Goal: Check status: Check status

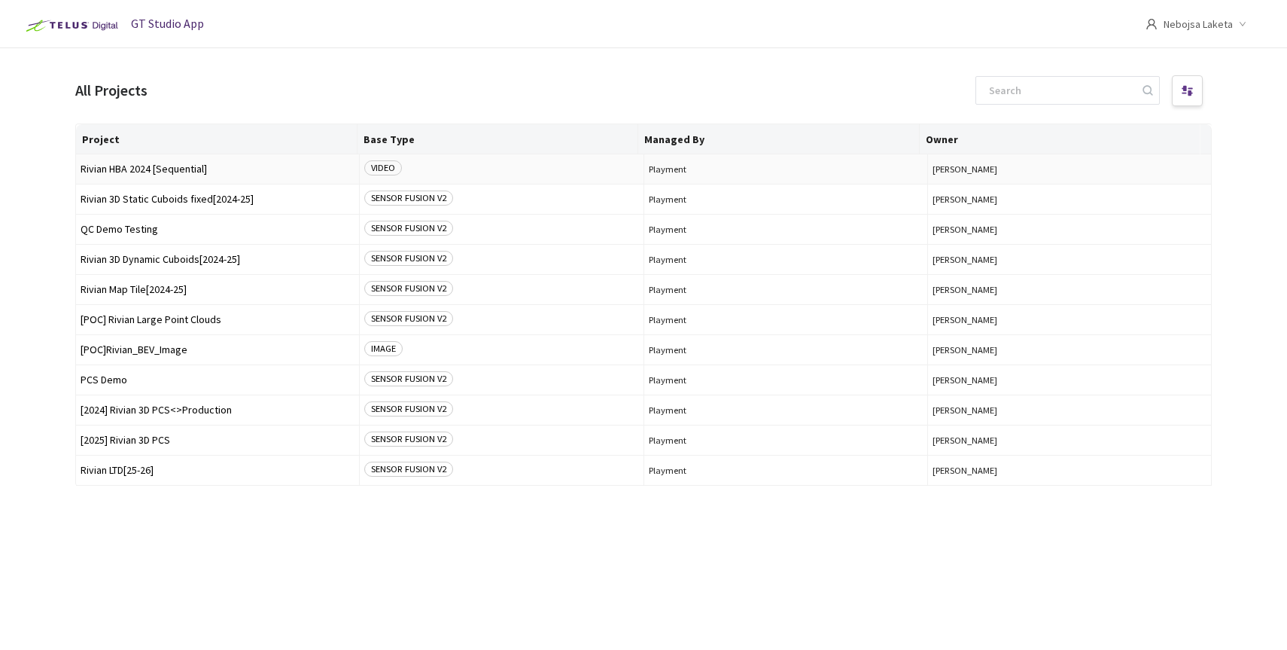
click at [134, 170] on span "Rivian HBA 2024 [Sequential]" at bounding box center [218, 168] width 274 height 11
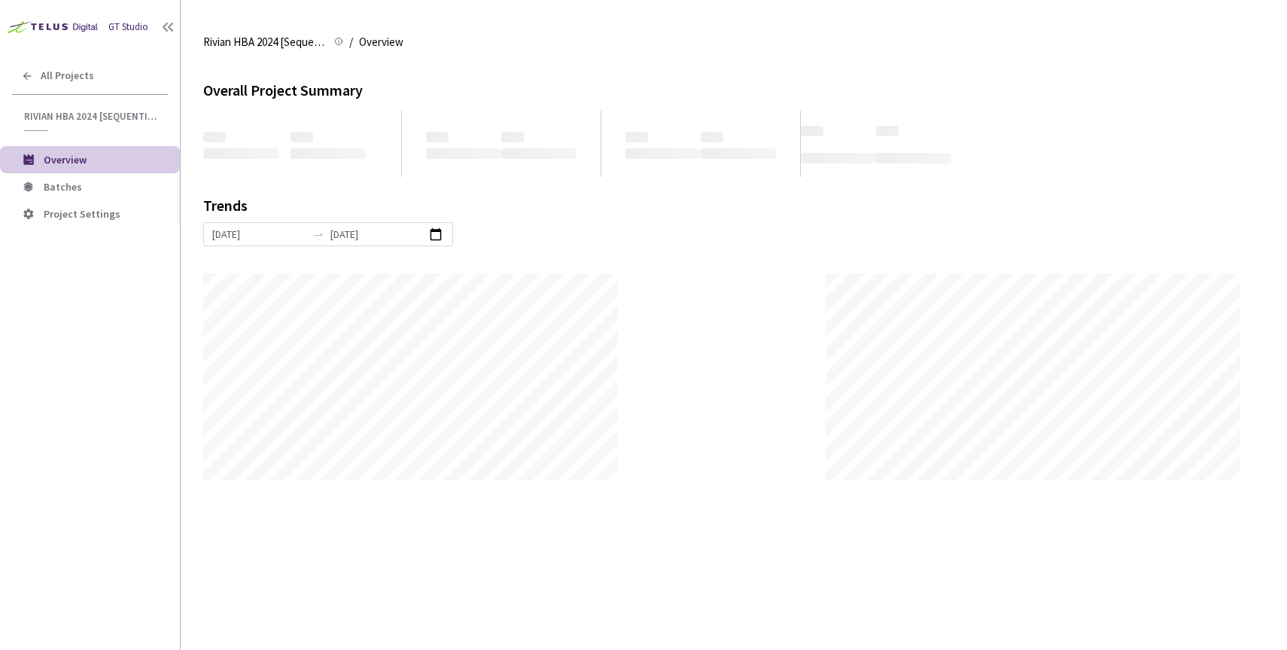
scroll to position [650, 1287]
click at [59, 193] on li "Batches" at bounding box center [90, 186] width 180 height 27
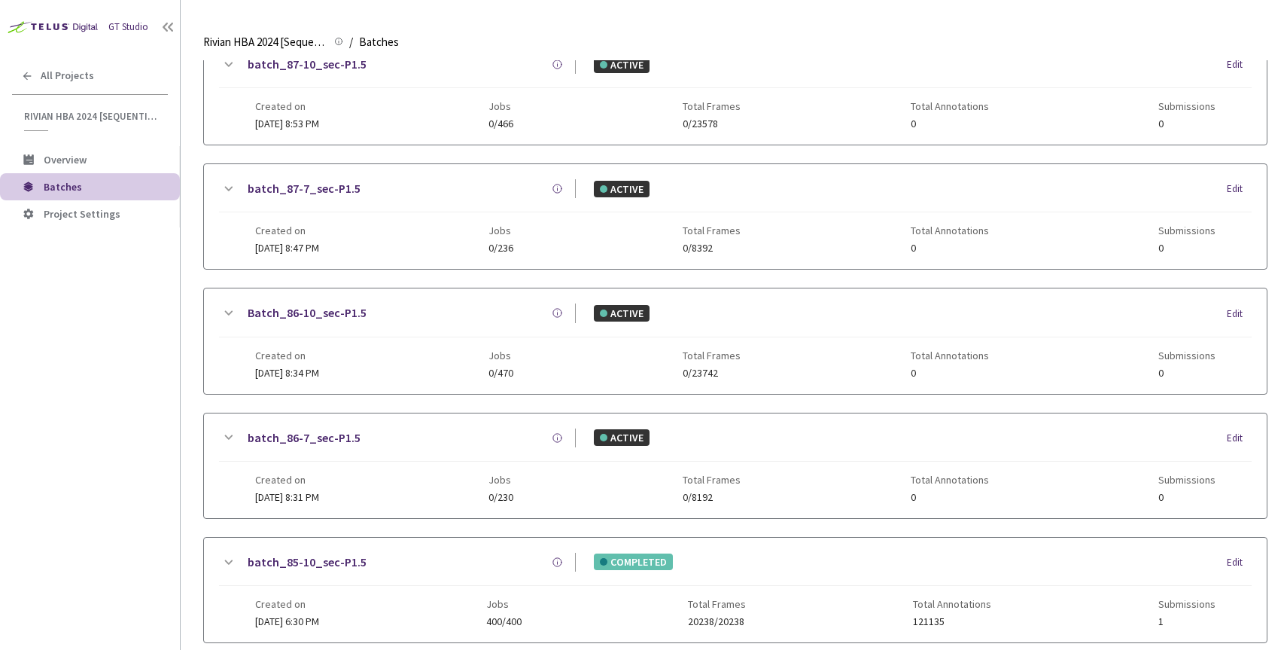
scroll to position [648, 0]
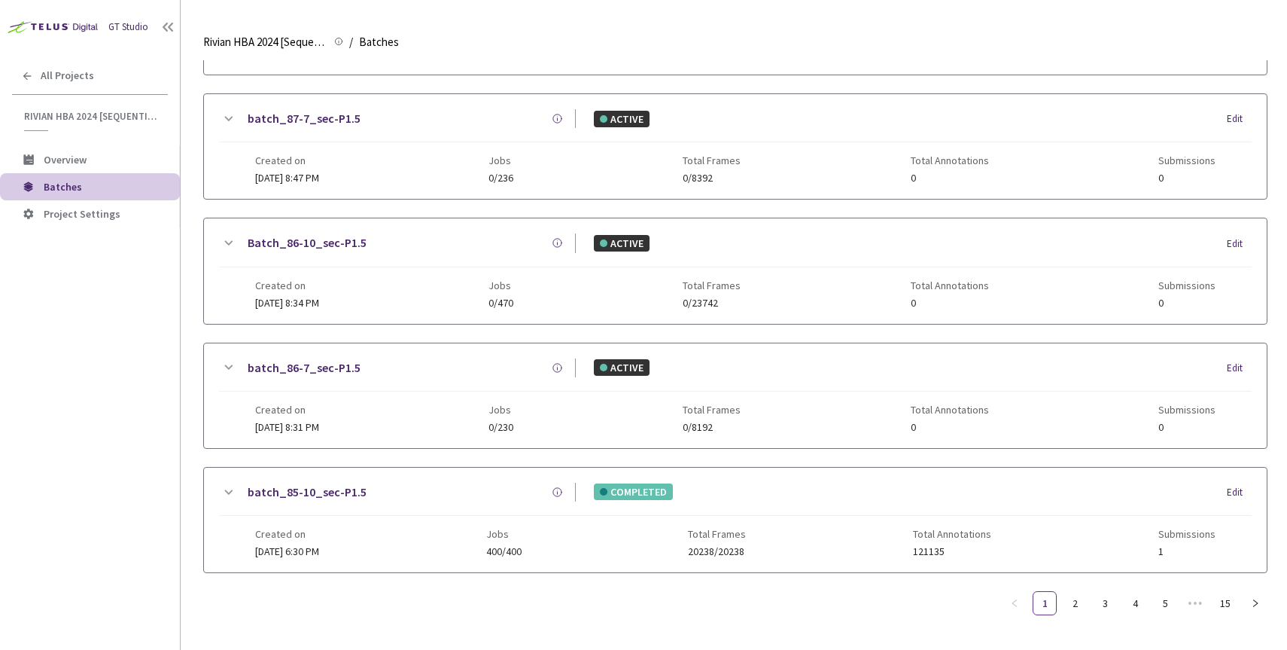
click at [335, 358] on link "batch_86-7_sec-P1.5" at bounding box center [304, 367] width 113 height 19
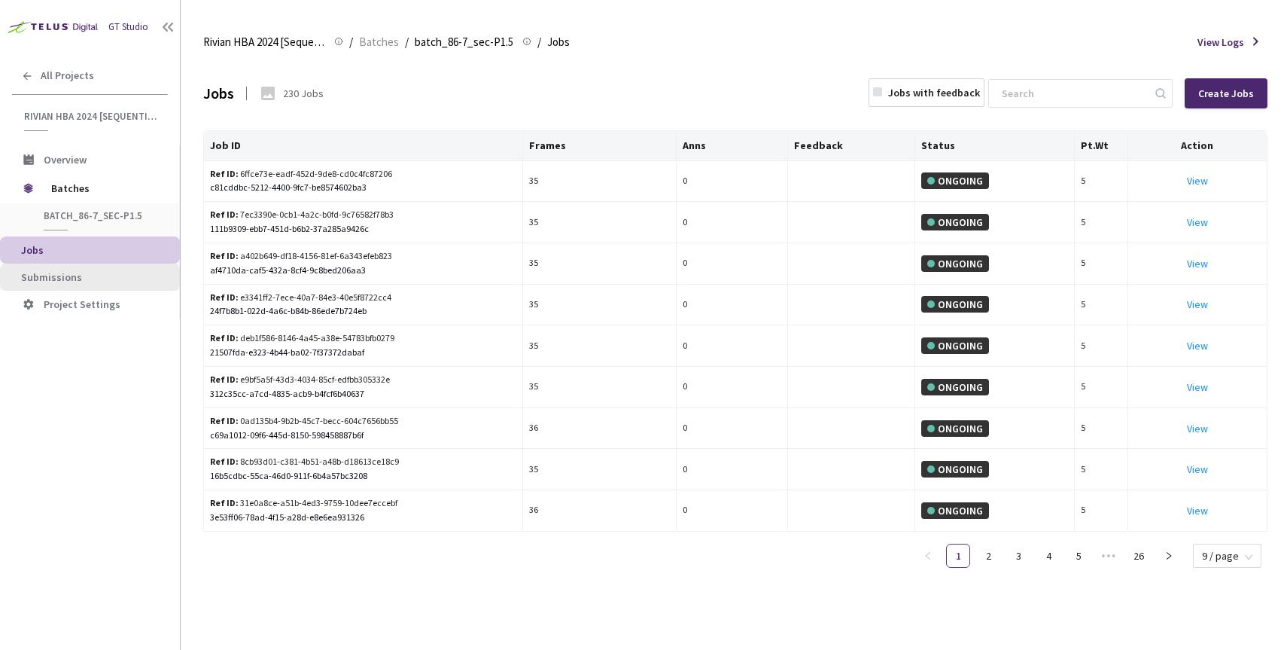
click at [43, 281] on span "Submissions" at bounding box center [51, 277] width 61 height 14
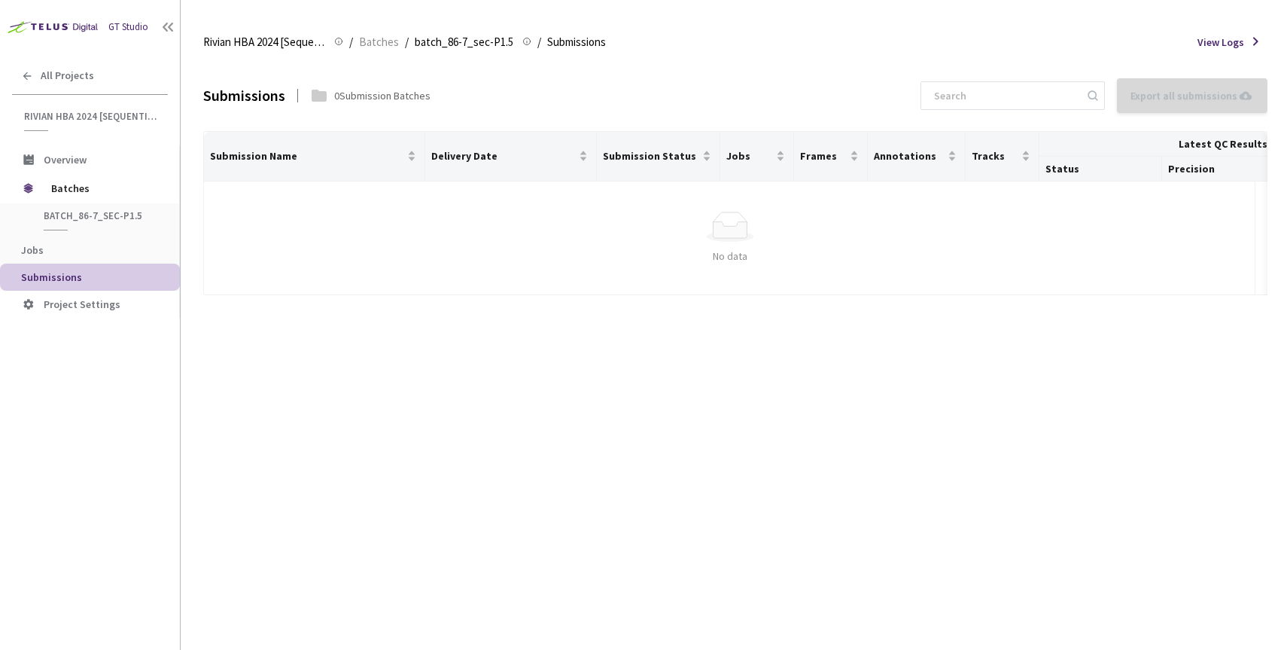
click at [87, 273] on span "Submissions" at bounding box center [94, 277] width 147 height 13
click at [53, 251] on span "Jobs" at bounding box center [94, 250] width 147 height 13
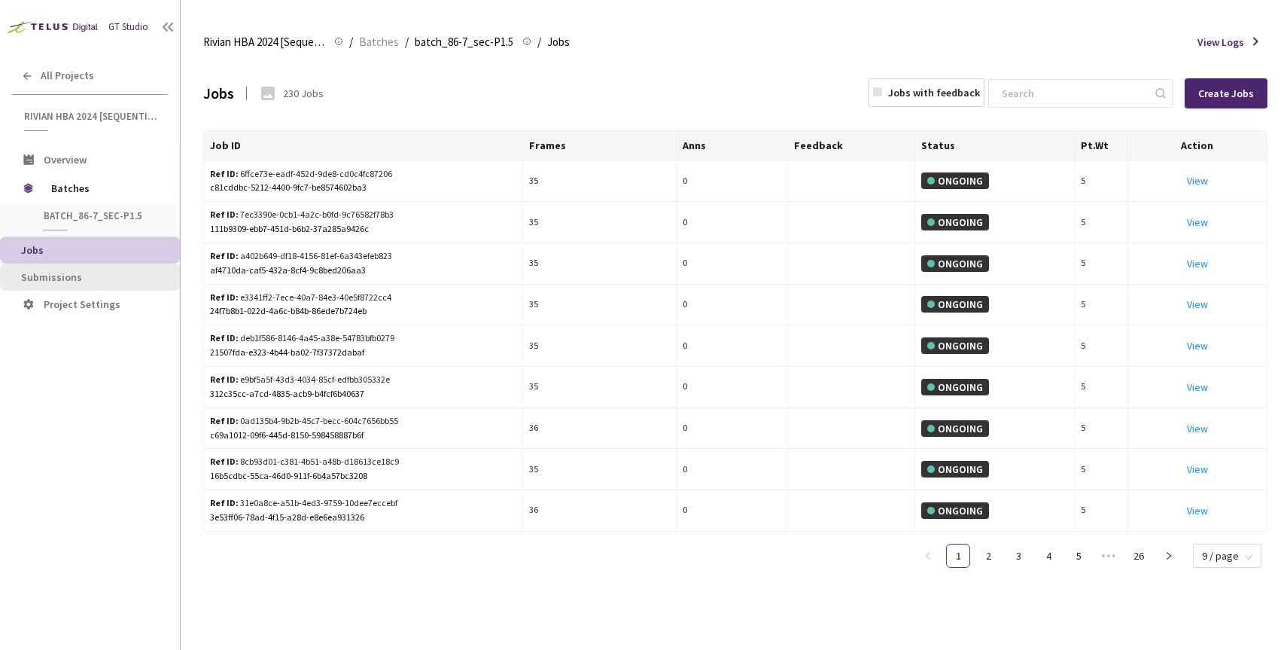
click at [47, 273] on span "Submissions" at bounding box center [51, 277] width 61 height 14
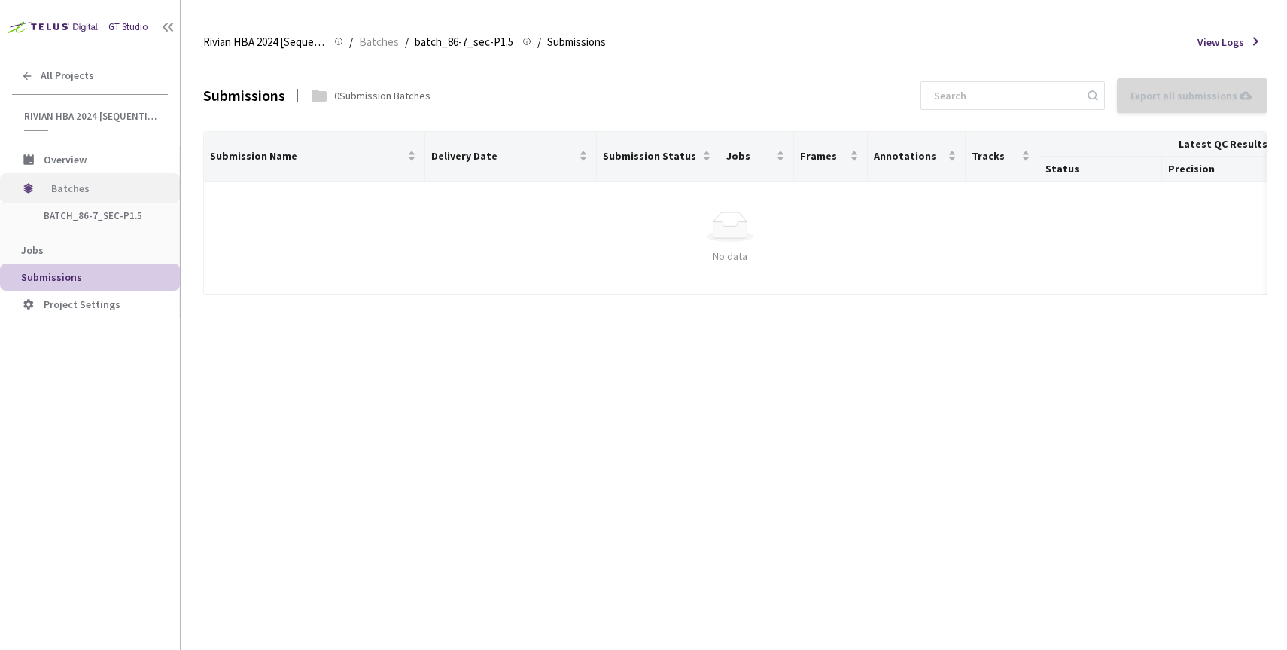
click at [70, 187] on span "Batches" at bounding box center [102, 188] width 103 height 30
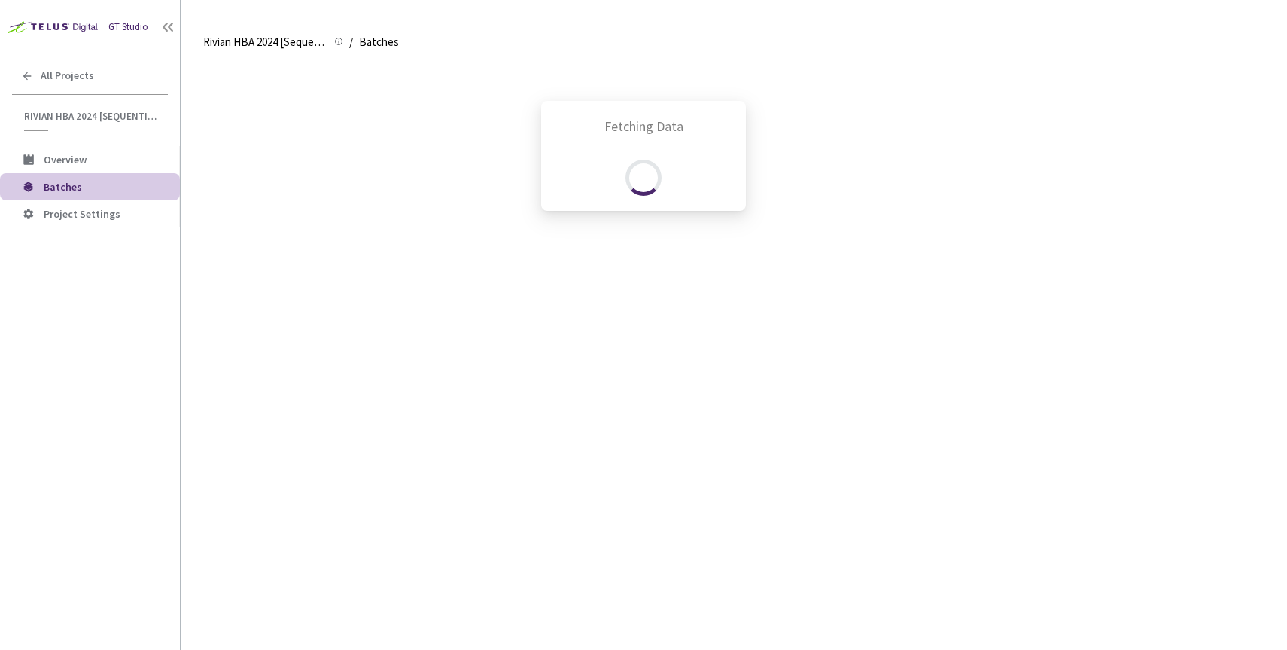
scroll to position [648, 0]
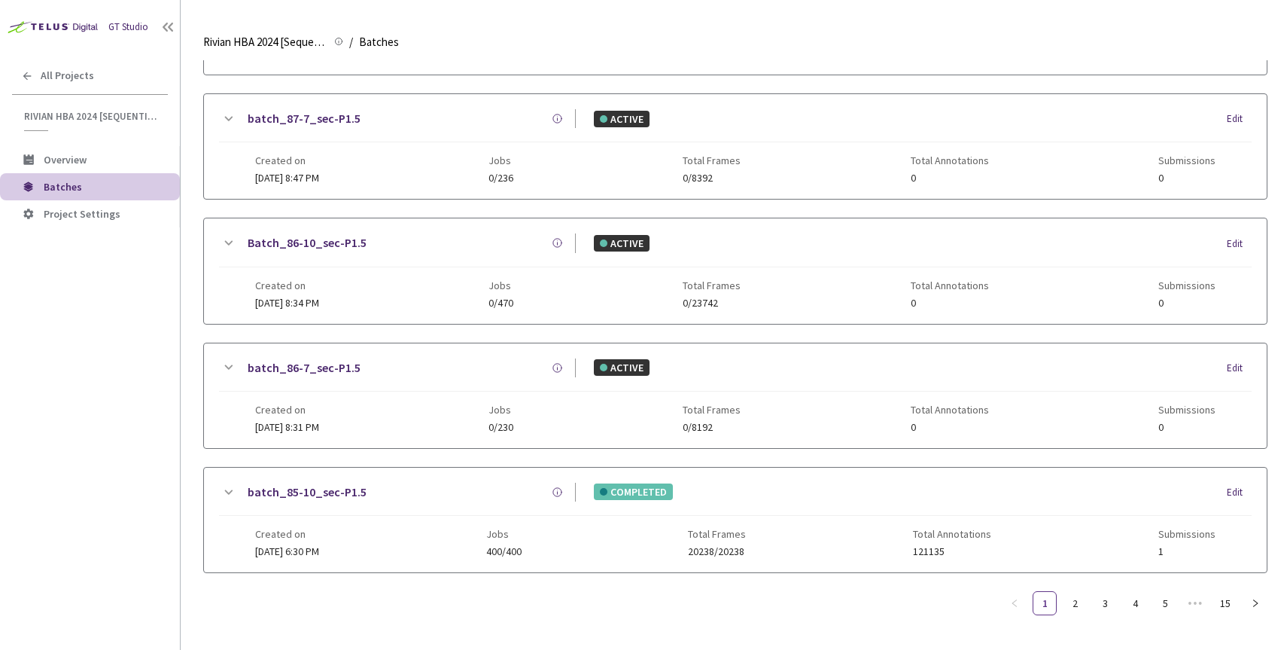
click at [334, 236] on link "Batch_86-10_sec-P1.5" at bounding box center [307, 242] width 119 height 19
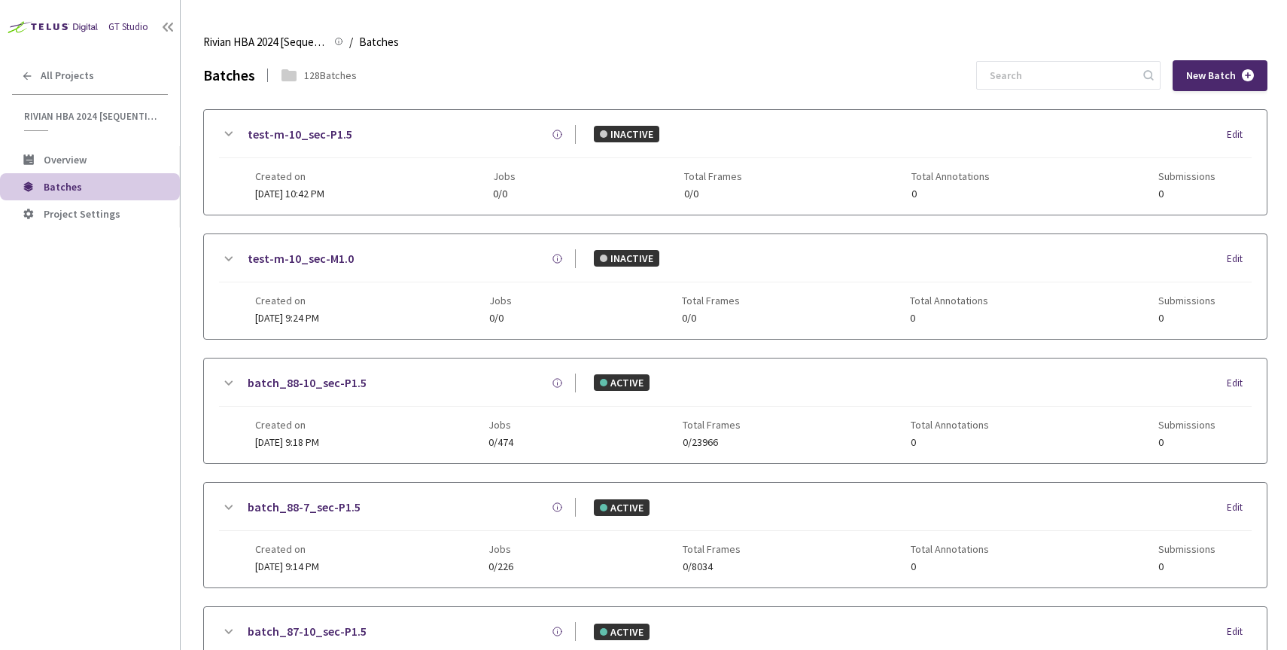
scroll to position [648, 0]
